Goal: Task Accomplishment & Management: Use online tool/utility

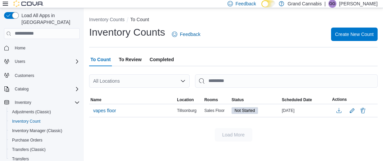
click at [4, 5] on icon at bounding box center [5, 3] width 5 height 5
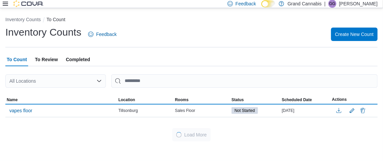
click at [4, 4] on icon at bounding box center [5, 4] width 5 height 4
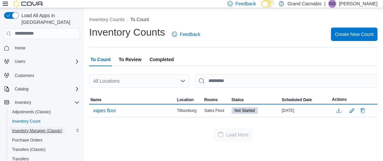
click at [55, 128] on span "Inventory Manager (Classic)" at bounding box center [37, 130] width 50 height 5
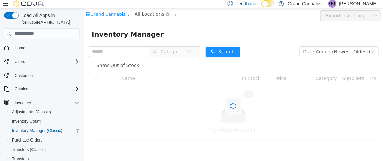
click at [138, 13] on span "All Locations" at bounding box center [148, 13] width 29 height 7
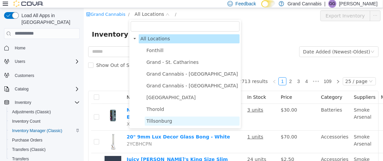
click at [156, 120] on span "Tillsonburg" at bounding box center [159, 120] width 26 height 5
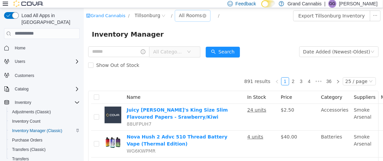
click at [182, 13] on div "All Rooms" at bounding box center [190, 15] width 23 height 10
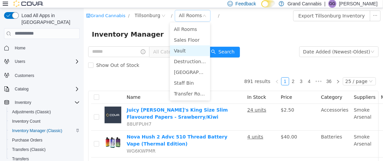
click at [190, 50] on li "Vault" at bounding box center [190, 50] width 40 height 11
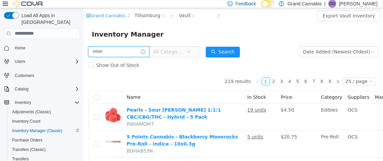
drag, startPoint x: 119, startPoint y: 51, endPoint x: 83, endPoint y: 49, distance: 35.3
type input "**********"
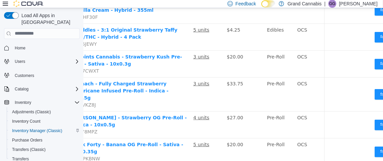
scroll to position [167, 70]
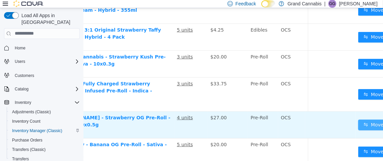
click at [363, 119] on button "Move" at bounding box center [373, 124] width 31 height 11
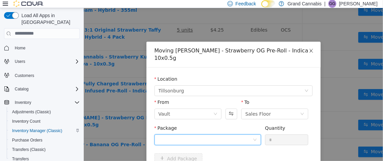
click at [180, 135] on div at bounding box center [205, 139] width 94 height 10
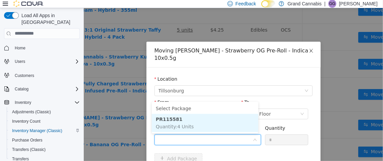
click at [196, 116] on li "PR115581 Quantity : 4 Units" at bounding box center [204, 122] width 107 height 18
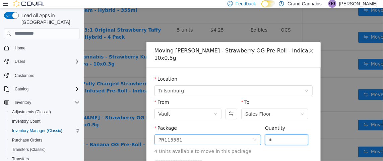
drag, startPoint x: 240, startPoint y: 137, endPoint x: 222, endPoint y: 137, distance: 18.4
click at [226, 137] on span "Package PR115581 Quantity * 4 Units available to move in this package" at bounding box center [233, 139] width 158 height 29
type input "*"
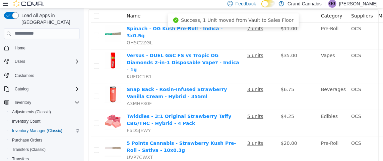
scroll to position [0, 0]
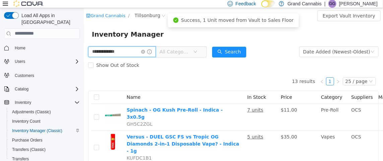
drag, startPoint x: 132, startPoint y: 52, endPoint x: 90, endPoint y: 49, distance: 42.3
click at [90, 49] on input "**********" at bounding box center [122, 51] width 68 height 11
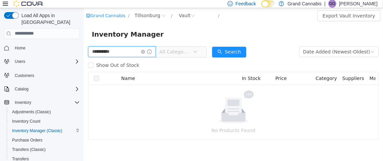
type input "**********"
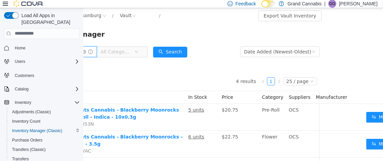
scroll to position [0, 73]
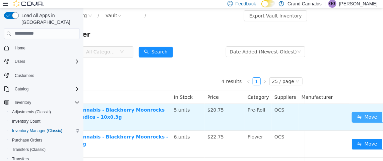
click at [358, 113] on button "Move" at bounding box center [367, 116] width 31 height 11
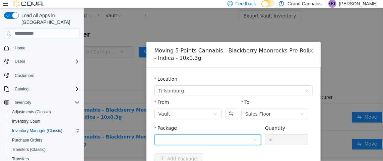
drag, startPoint x: 179, startPoint y: 138, endPoint x: 184, endPoint y: 133, distance: 7.4
click at [180, 138] on div at bounding box center [205, 139] width 94 height 10
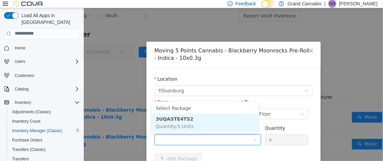
drag, startPoint x: 195, startPoint y: 118, endPoint x: 221, endPoint y: 127, distance: 27.0
click at [196, 118] on li "3UQASTE4TS2 Quantity : 5 Units" at bounding box center [204, 122] width 107 height 18
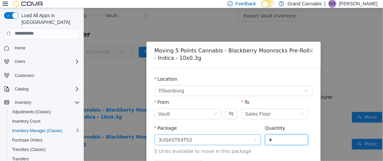
drag, startPoint x: 258, startPoint y: 137, endPoint x: 239, endPoint y: 137, distance: 18.8
click at [245, 137] on span "Package 3UQASTE4TS2 Quantity * 5 Units available to move in this package" at bounding box center [233, 139] width 158 height 29
type input "*"
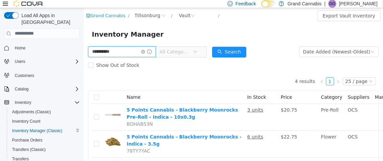
drag, startPoint x: 123, startPoint y: 51, endPoint x: 44, endPoint y: 53, distance: 78.8
click at [83, 53] on html "**********" at bounding box center [232, 84] width 299 height 153
type input "******"
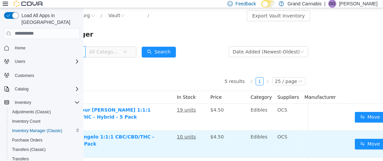
scroll to position [0, 79]
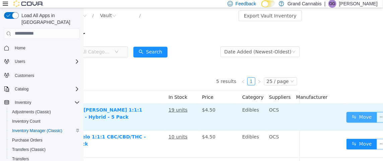
click at [356, 115] on button "Move" at bounding box center [361, 116] width 31 height 11
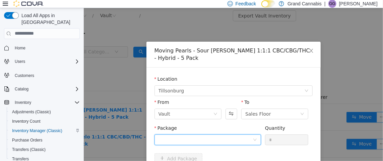
click at [197, 134] on div at bounding box center [205, 139] width 94 height 10
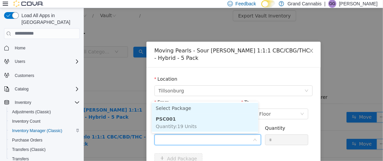
click at [208, 114] on li "PSC001 Quantity : 19 Units" at bounding box center [204, 122] width 107 height 18
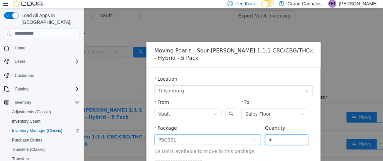
drag, startPoint x: 286, startPoint y: 138, endPoint x: 239, endPoint y: 139, distance: 47.6
click at [239, 139] on span "Package PSC001 Quantity * 19 Units available to move in this package" at bounding box center [233, 139] width 158 height 29
type input "*"
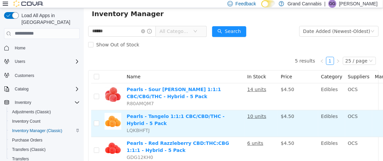
scroll to position [0, 0]
